Goal: Task Accomplishment & Management: Manage account settings

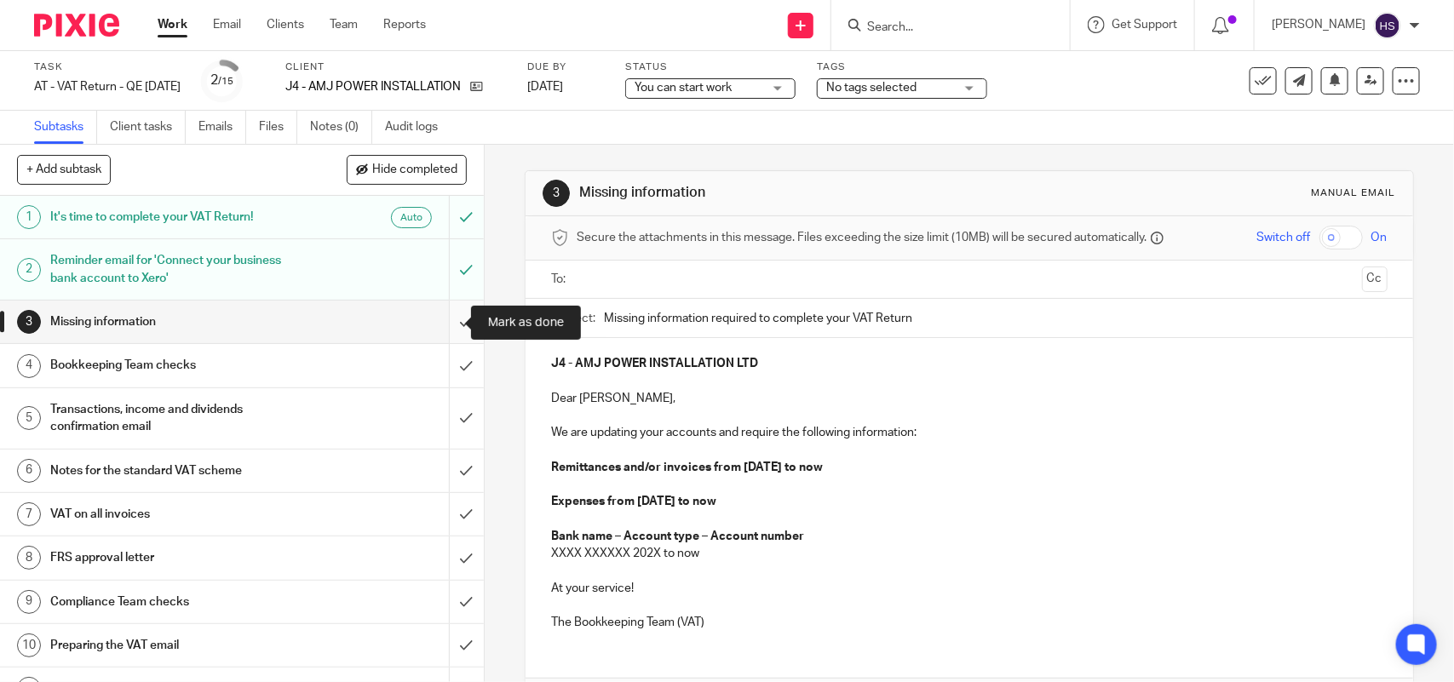
click at [441, 320] on input "submit" at bounding box center [242, 322] width 484 height 43
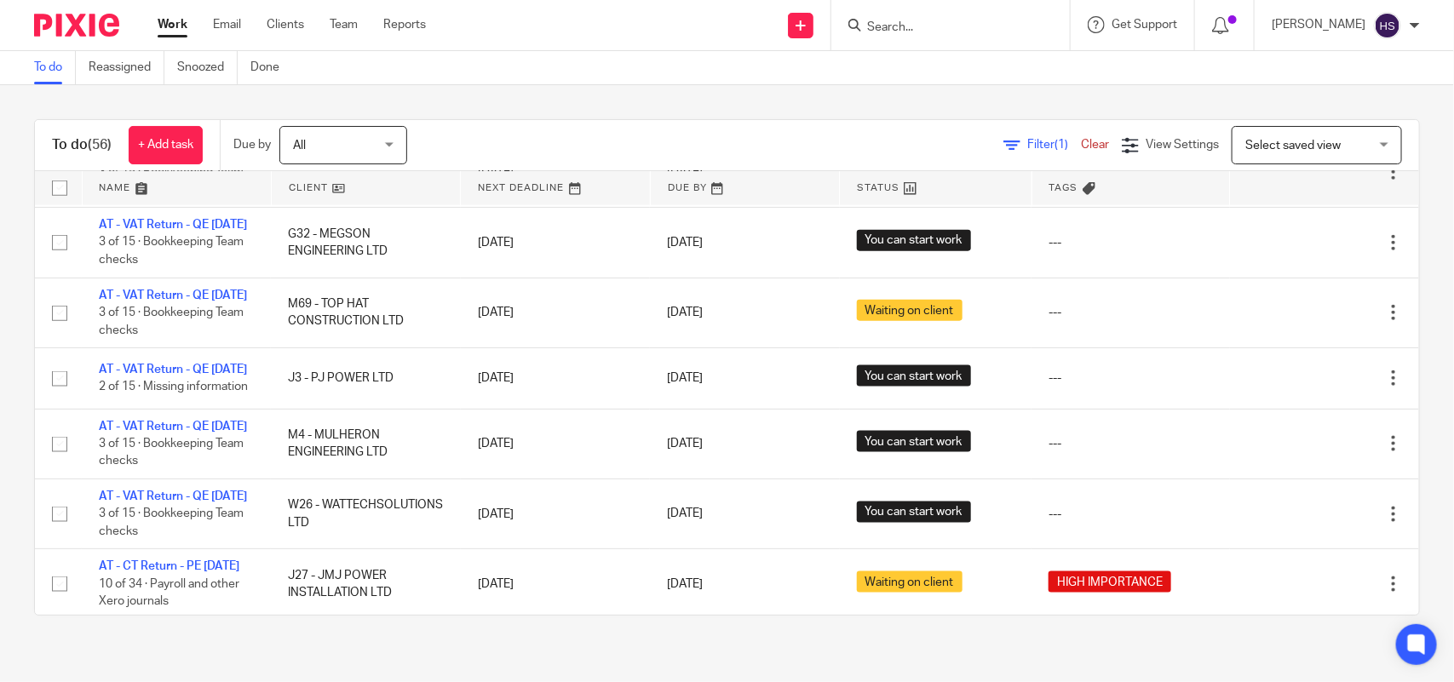
scroll to position [958, 0]
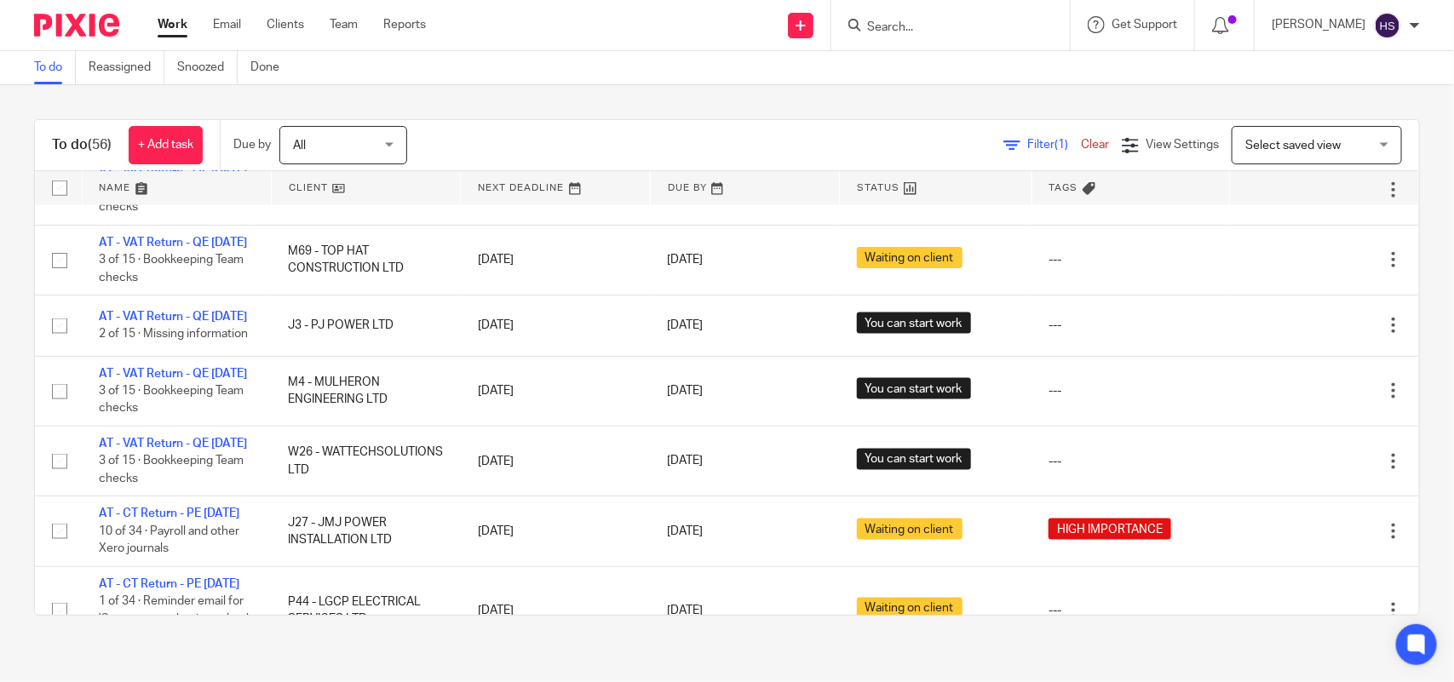
click at [942, 62] on div "To do Reassigned Snoozed Done" at bounding box center [727, 68] width 1454 height 34
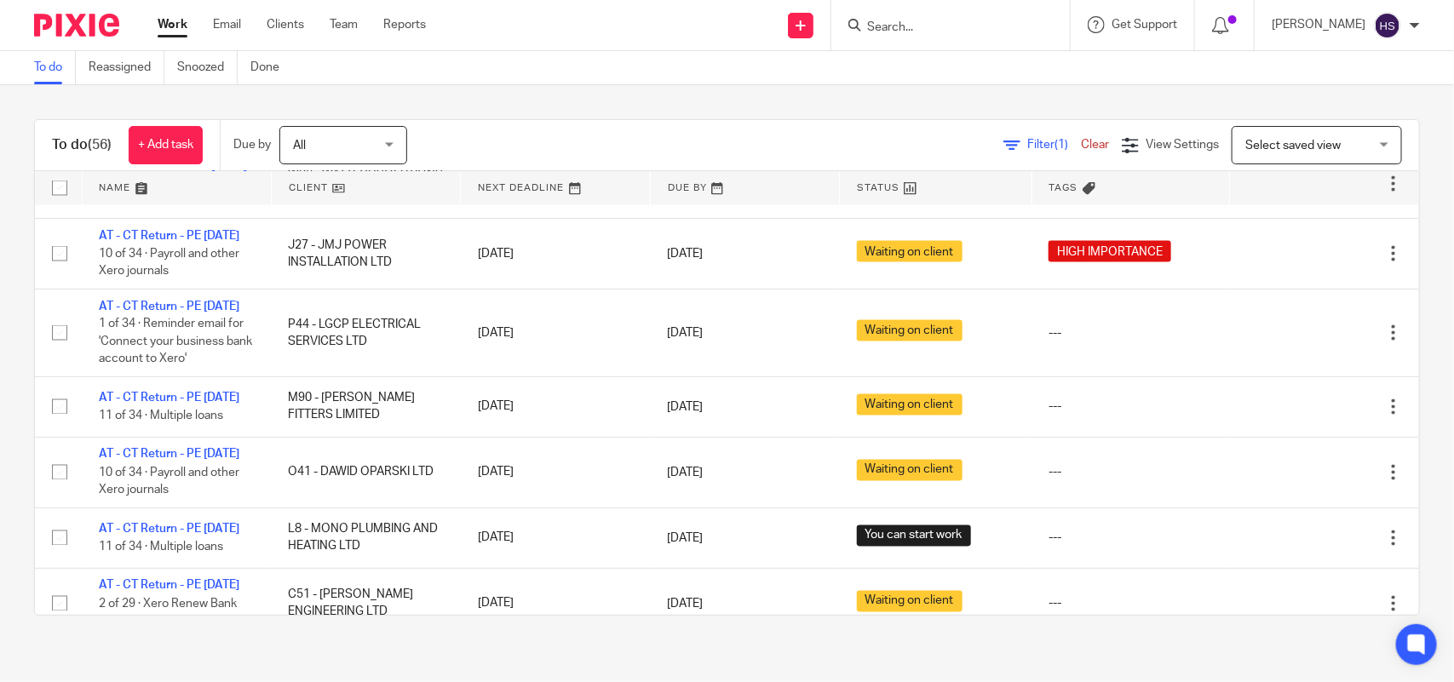
scroll to position [1343, 0]
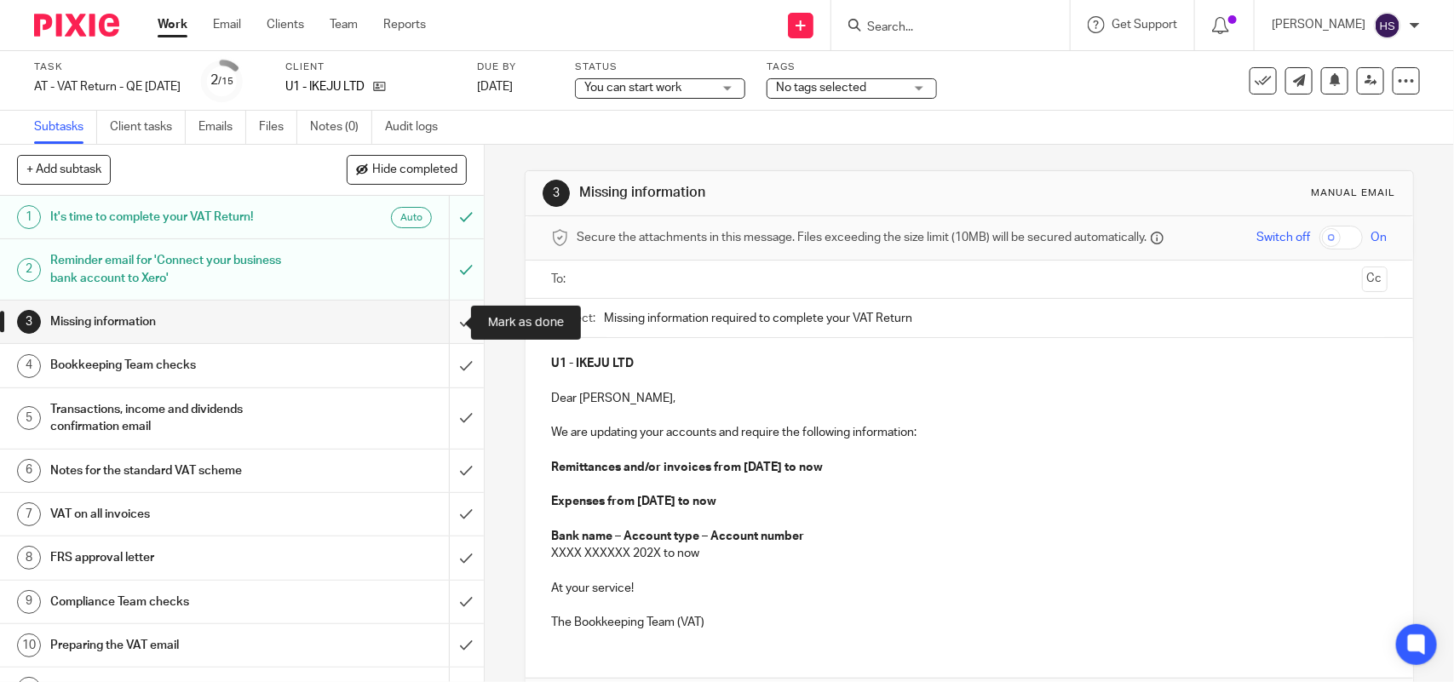
click at [447, 324] on input "submit" at bounding box center [242, 322] width 484 height 43
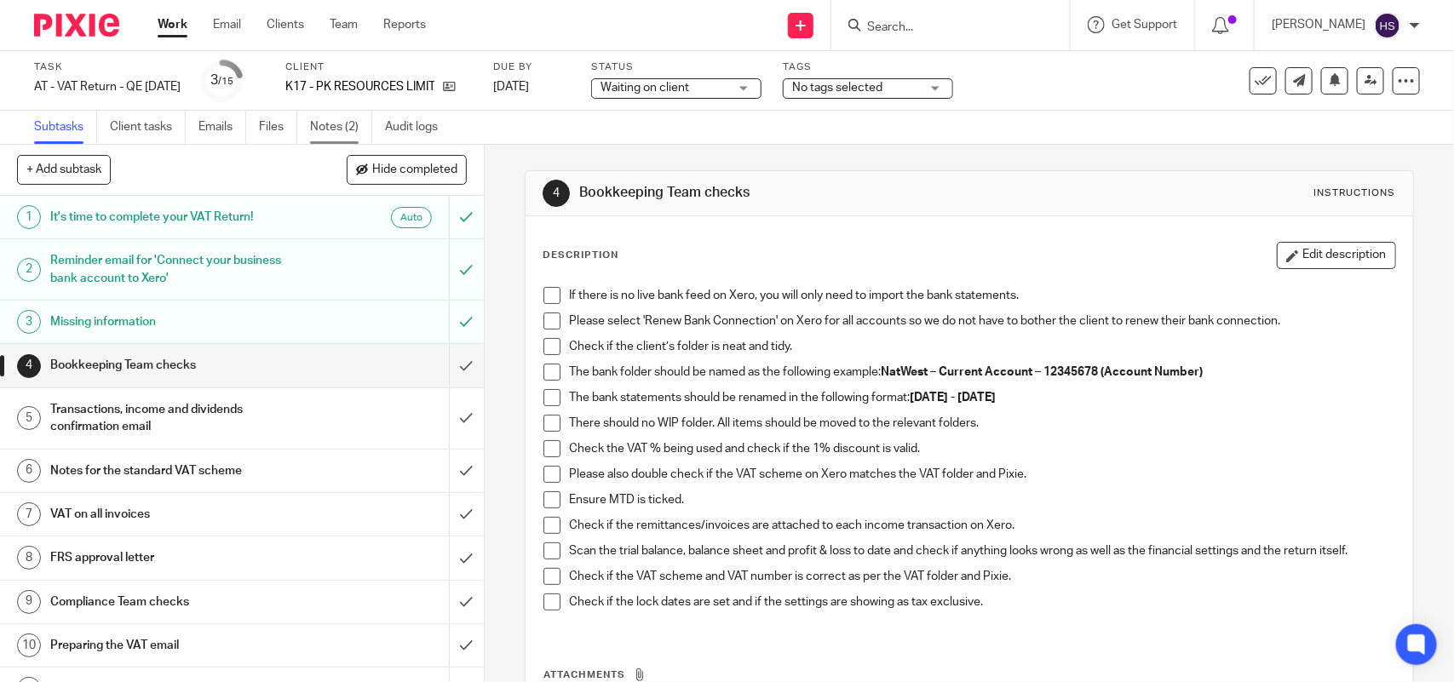
click at [334, 128] on link "Notes (2)" at bounding box center [341, 127] width 62 height 33
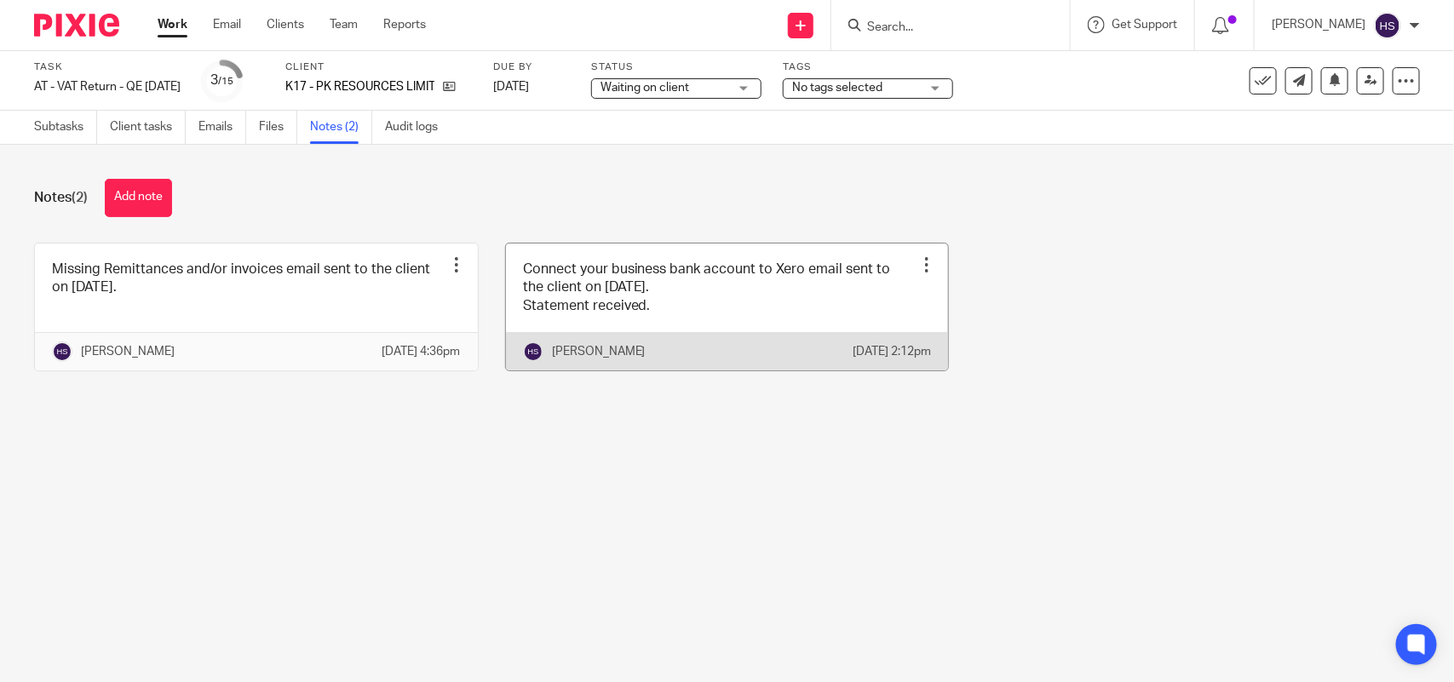
click at [615, 311] on link at bounding box center [727, 307] width 443 height 127
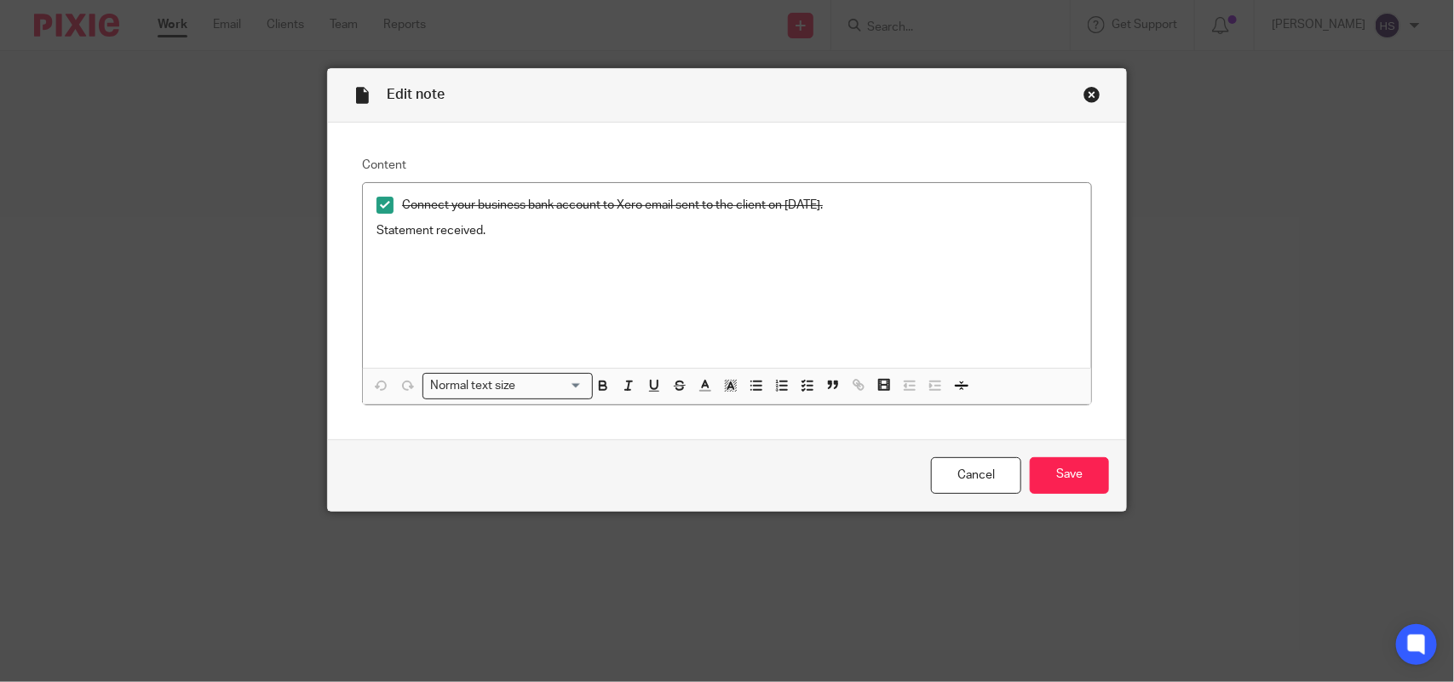
click at [1084, 89] on div "Close this dialog window" at bounding box center [1092, 94] width 17 height 17
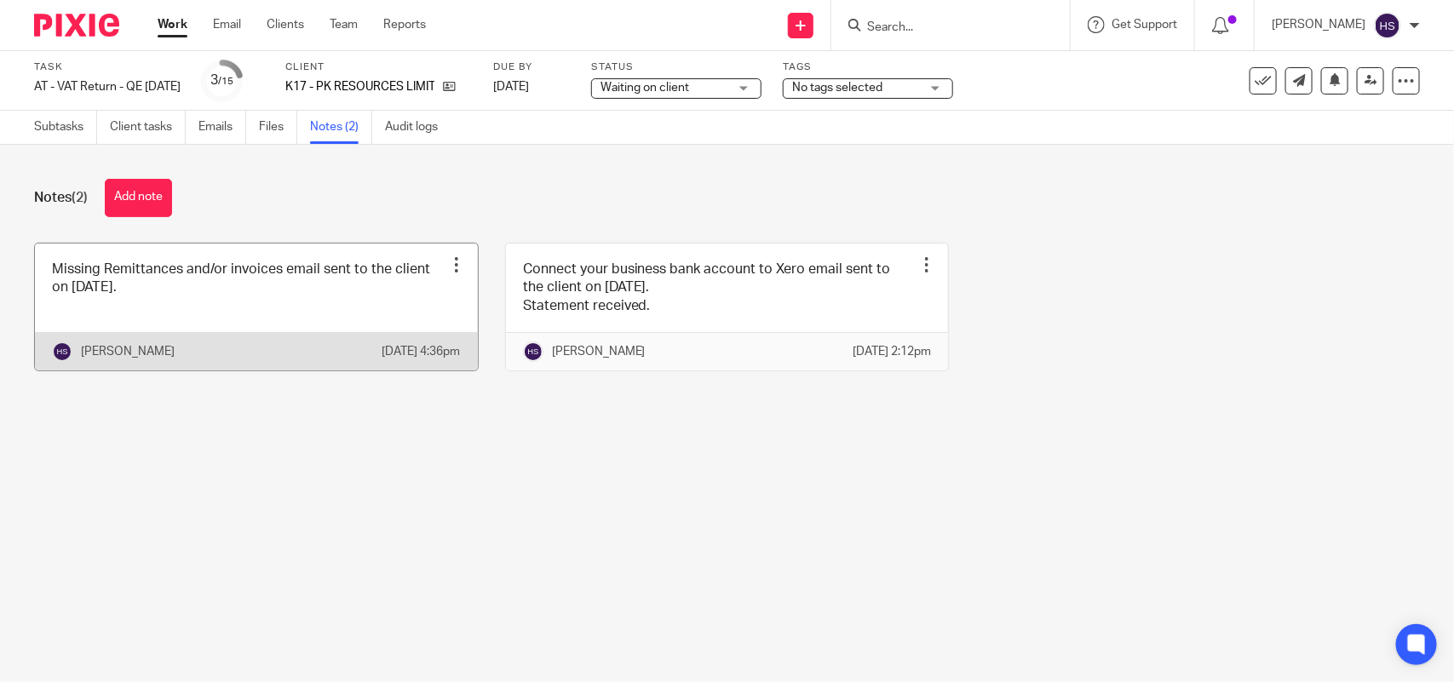
click at [286, 303] on link at bounding box center [256, 307] width 443 height 127
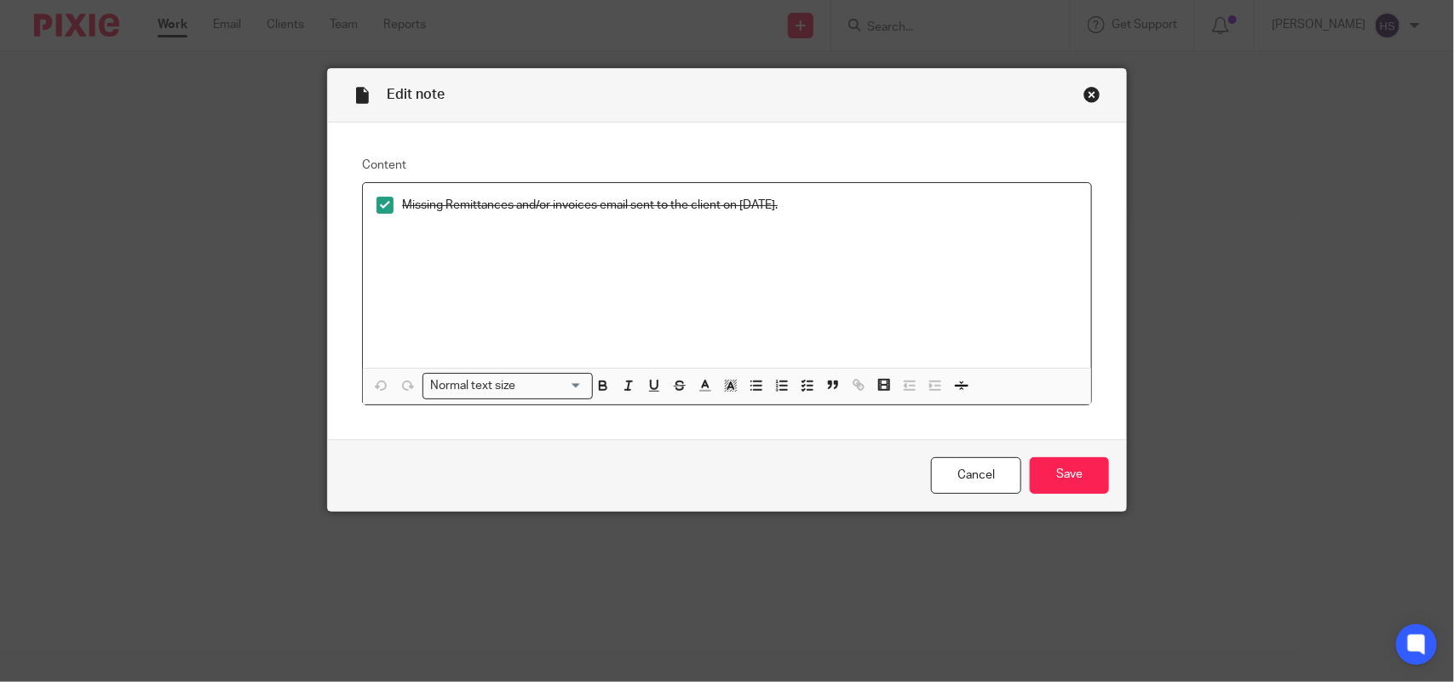
click at [1089, 92] on div "Close this dialog window" at bounding box center [1092, 94] width 17 height 17
